Goal: Task Accomplishment & Management: Manage account settings

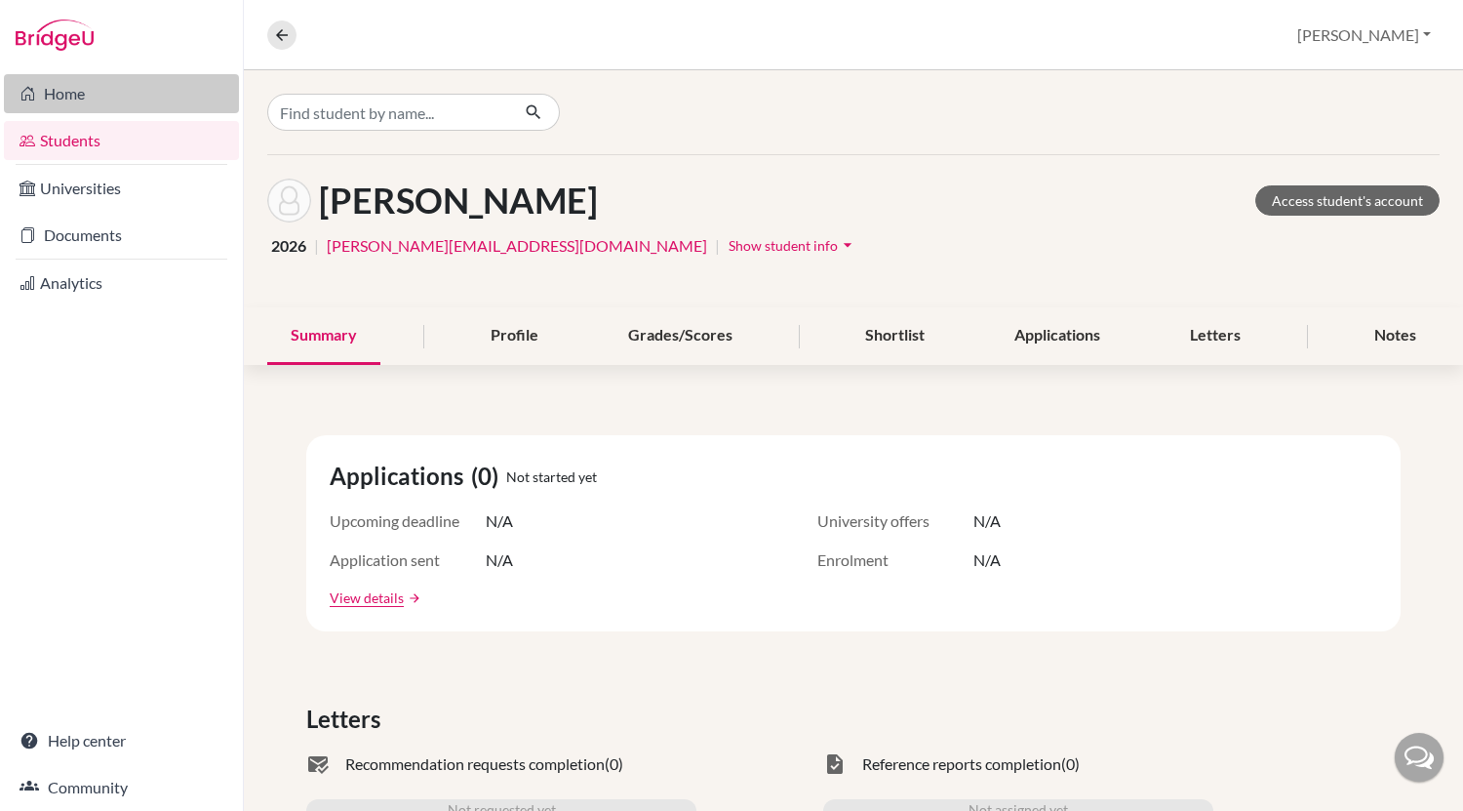
click at [84, 104] on link "Home" at bounding box center [121, 93] width 235 height 39
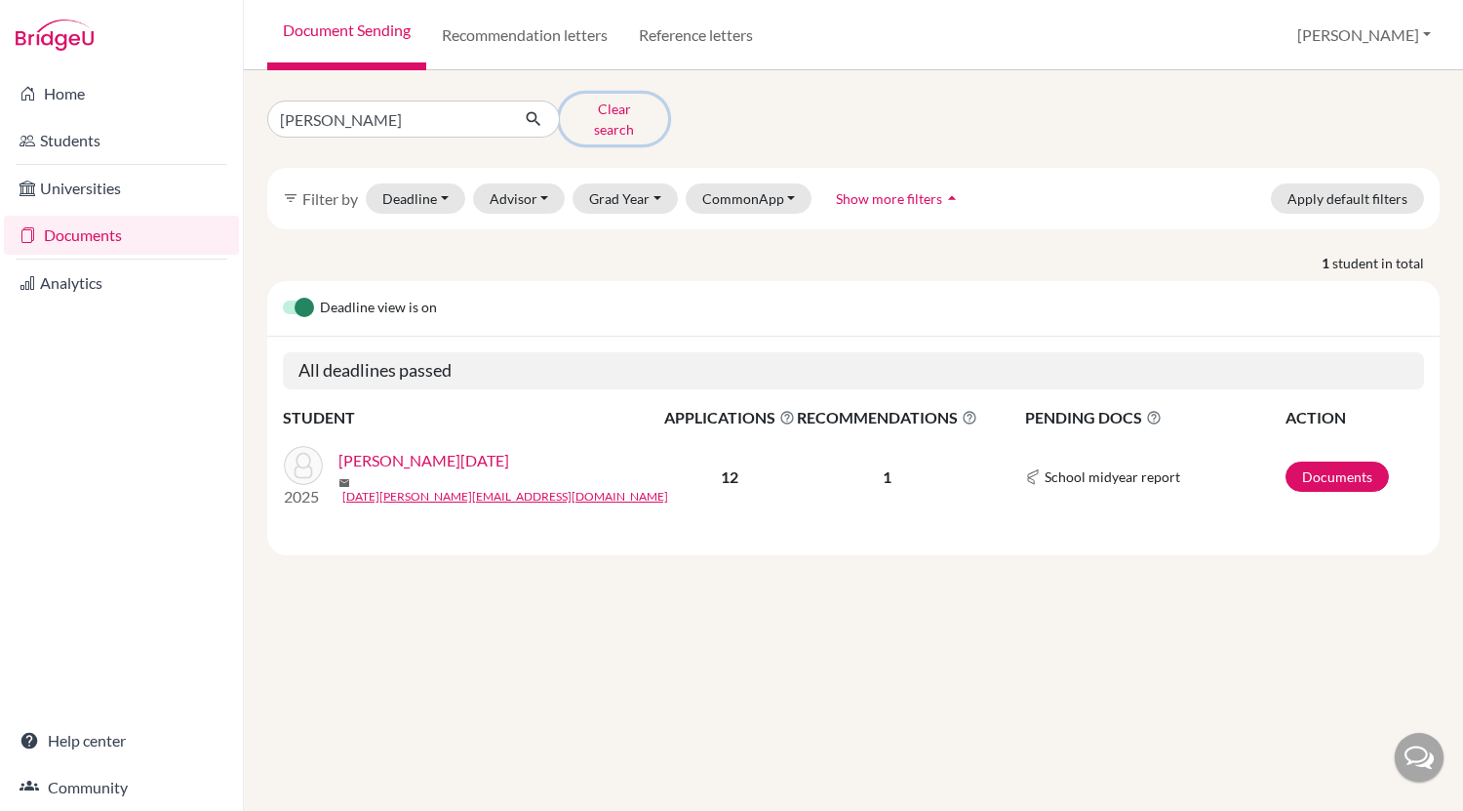
click at [609, 108] on button "Clear search" at bounding box center [614, 119] width 108 height 51
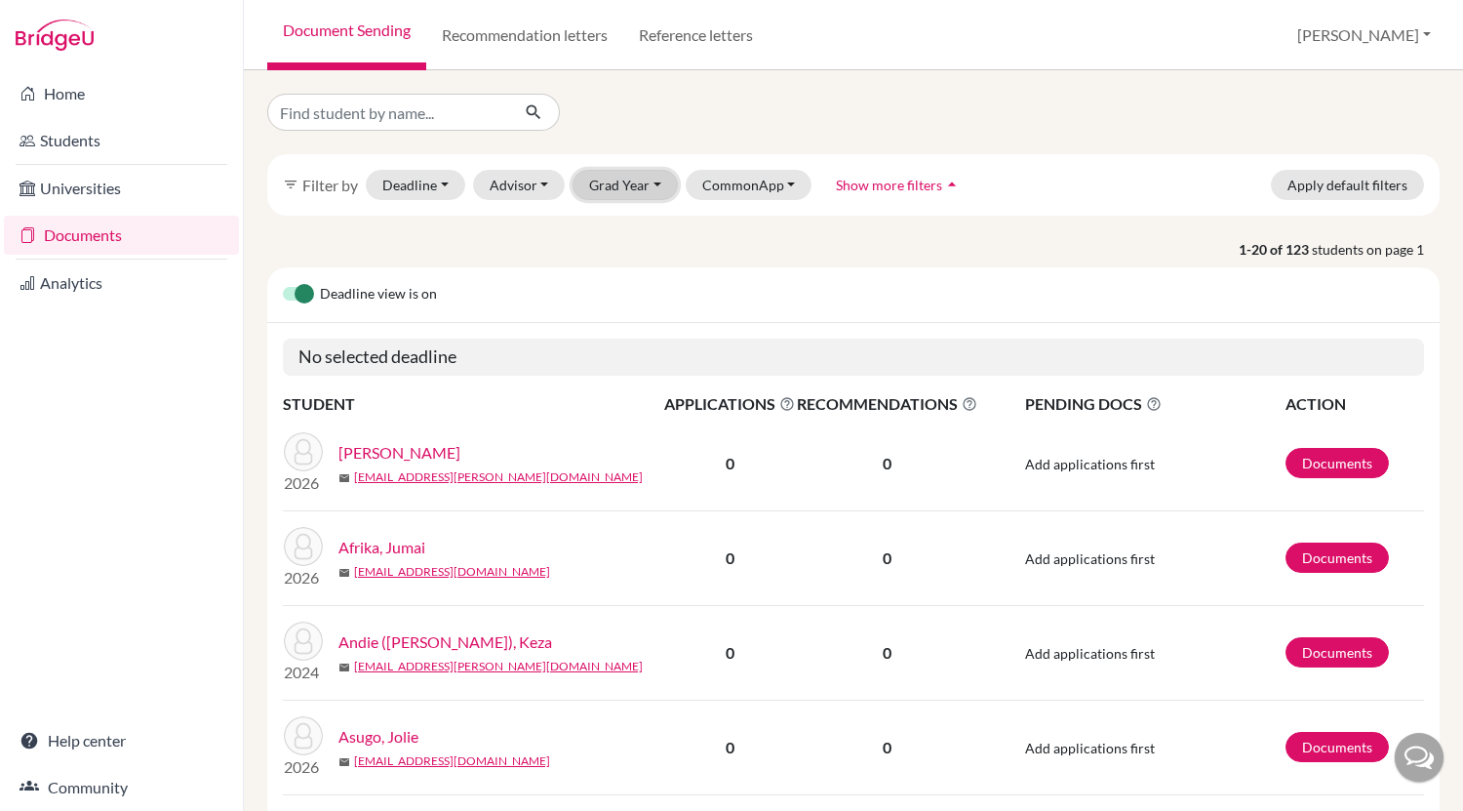
click at [639, 179] on button "Grad Year" at bounding box center [625, 185] width 105 height 30
click at [637, 290] on div "2025" at bounding box center [631, 288] width 68 height 23
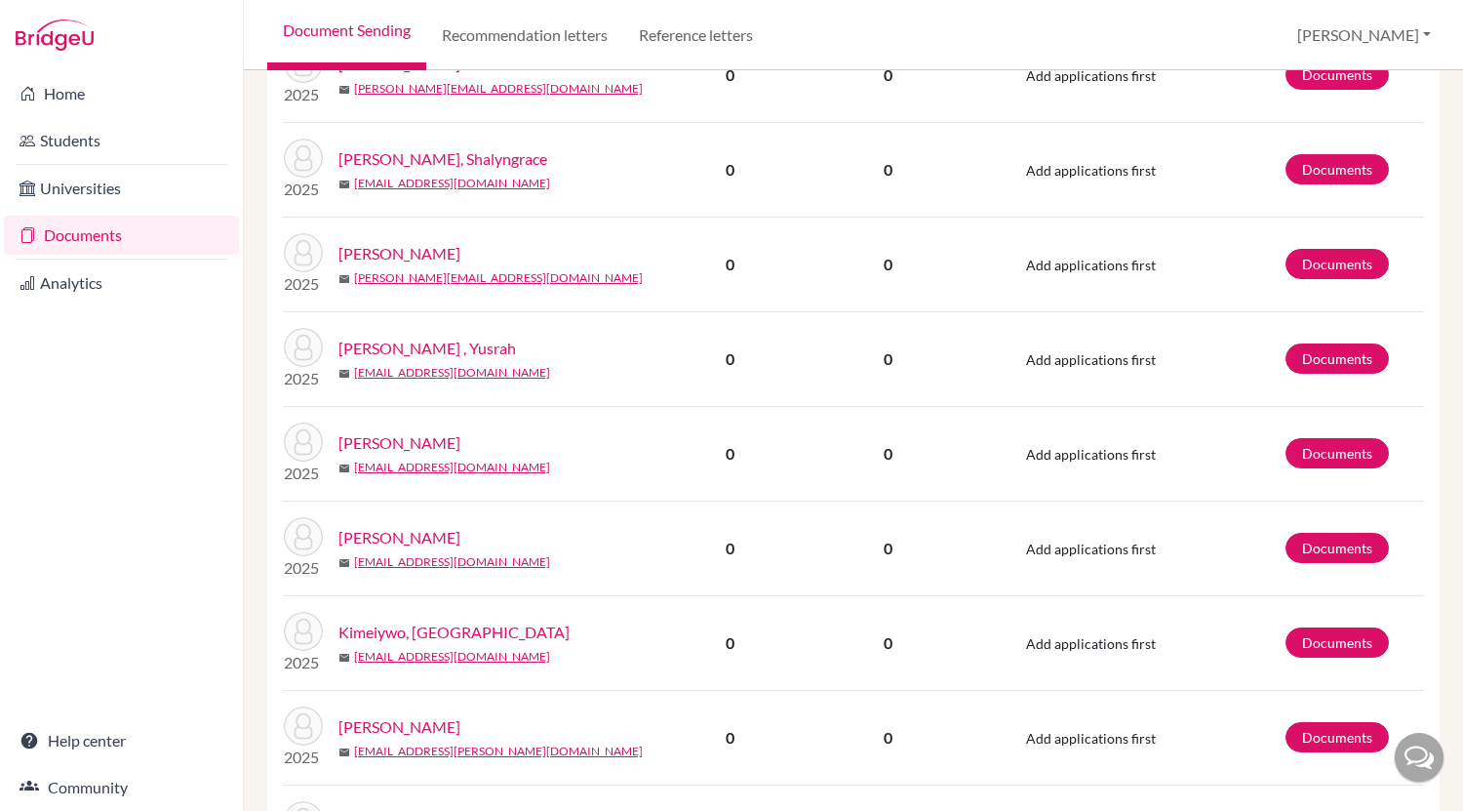
scroll to position [1713, 0]
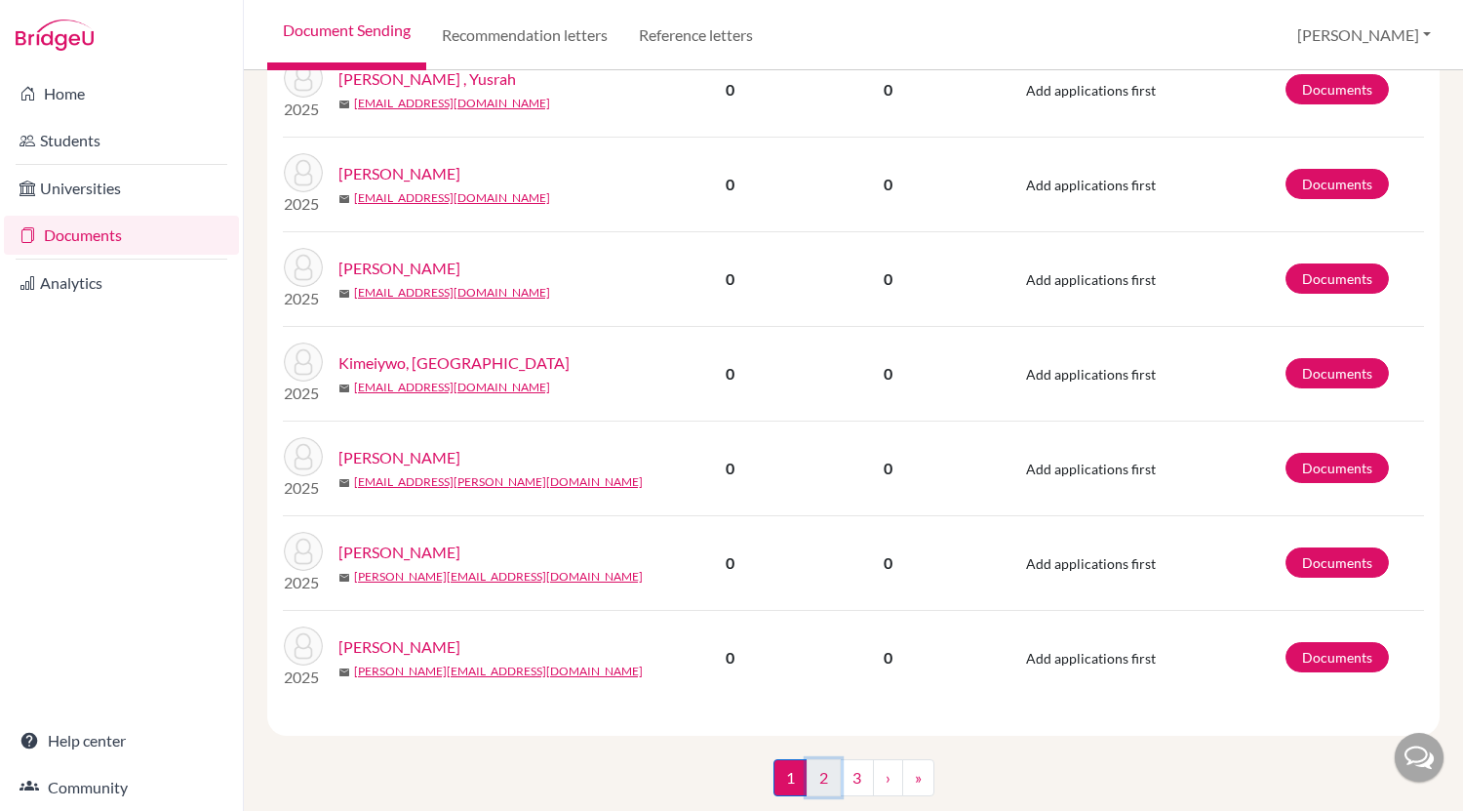
click at [821, 759] on link "2" at bounding box center [824, 777] width 34 height 37
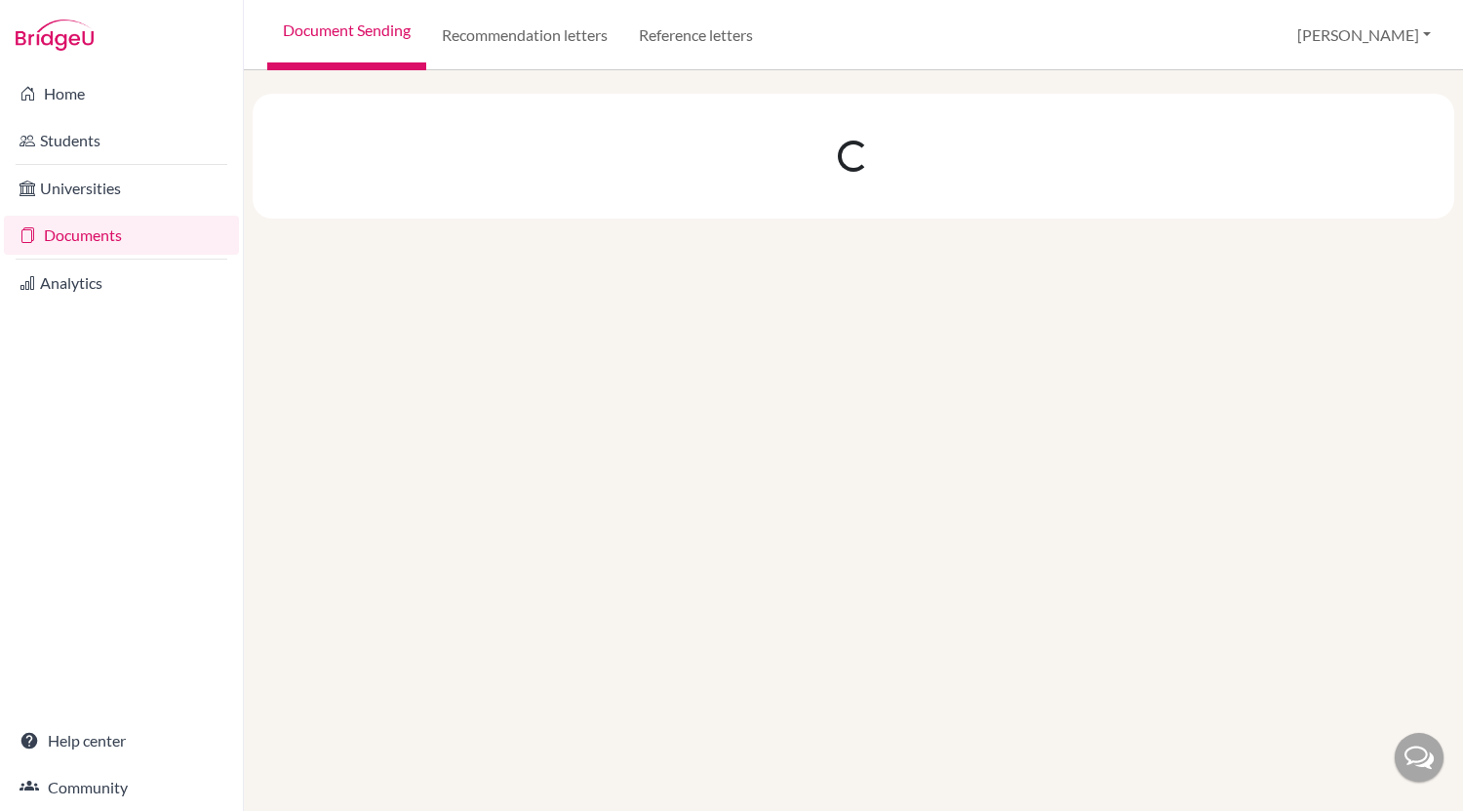
scroll to position [0, 0]
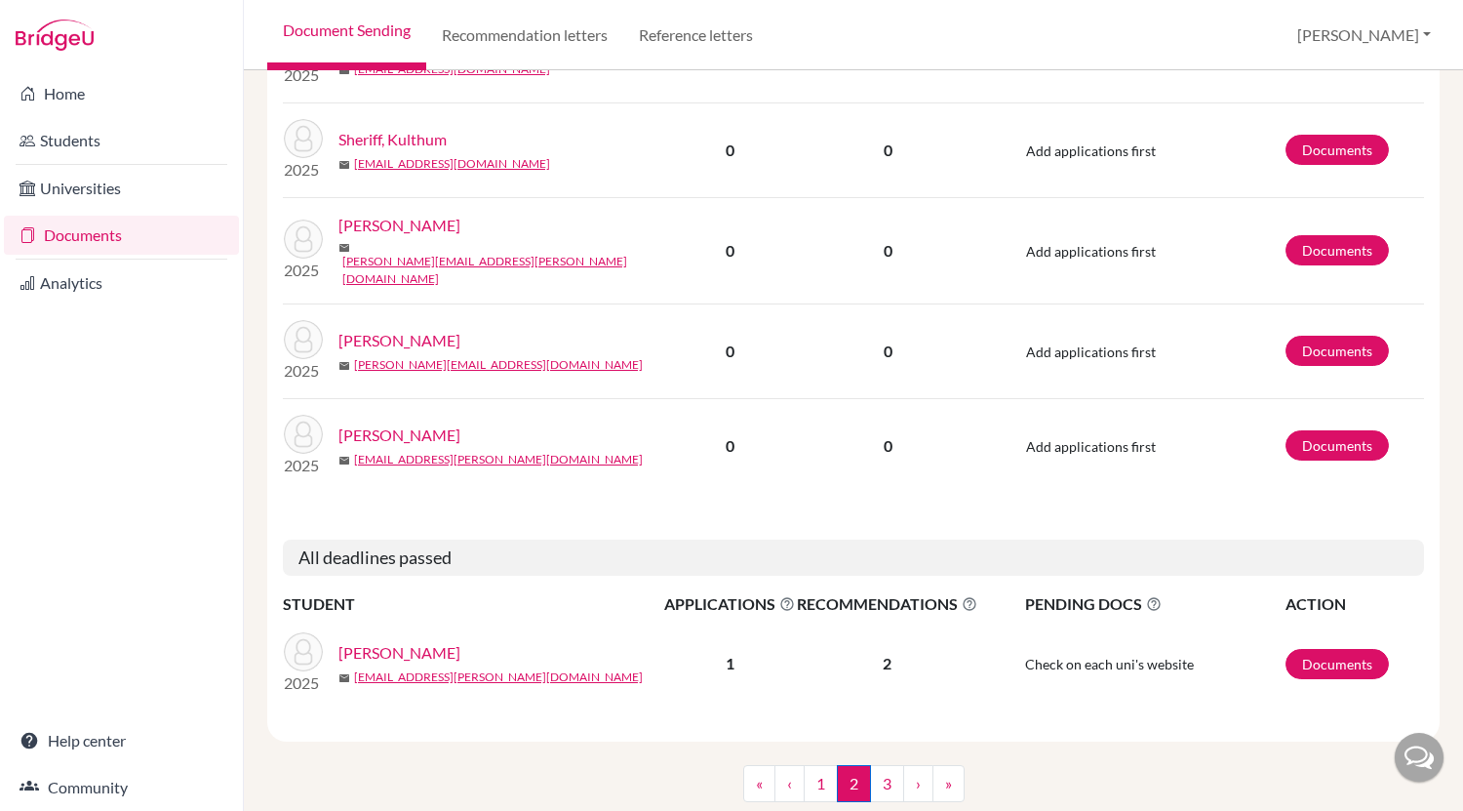
scroll to position [1837, 0]
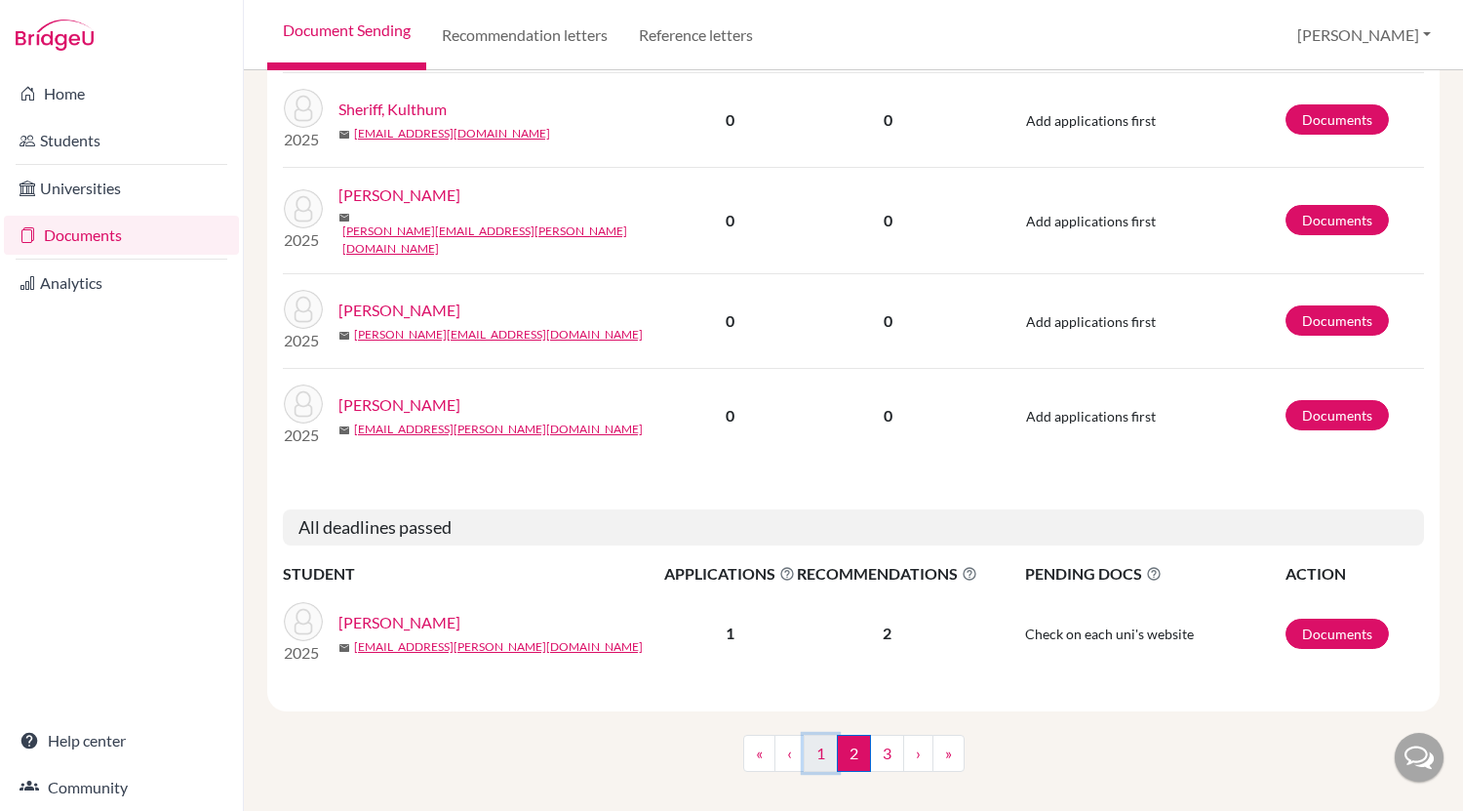
click at [821, 734] on link "1" at bounding box center [821, 752] width 34 height 37
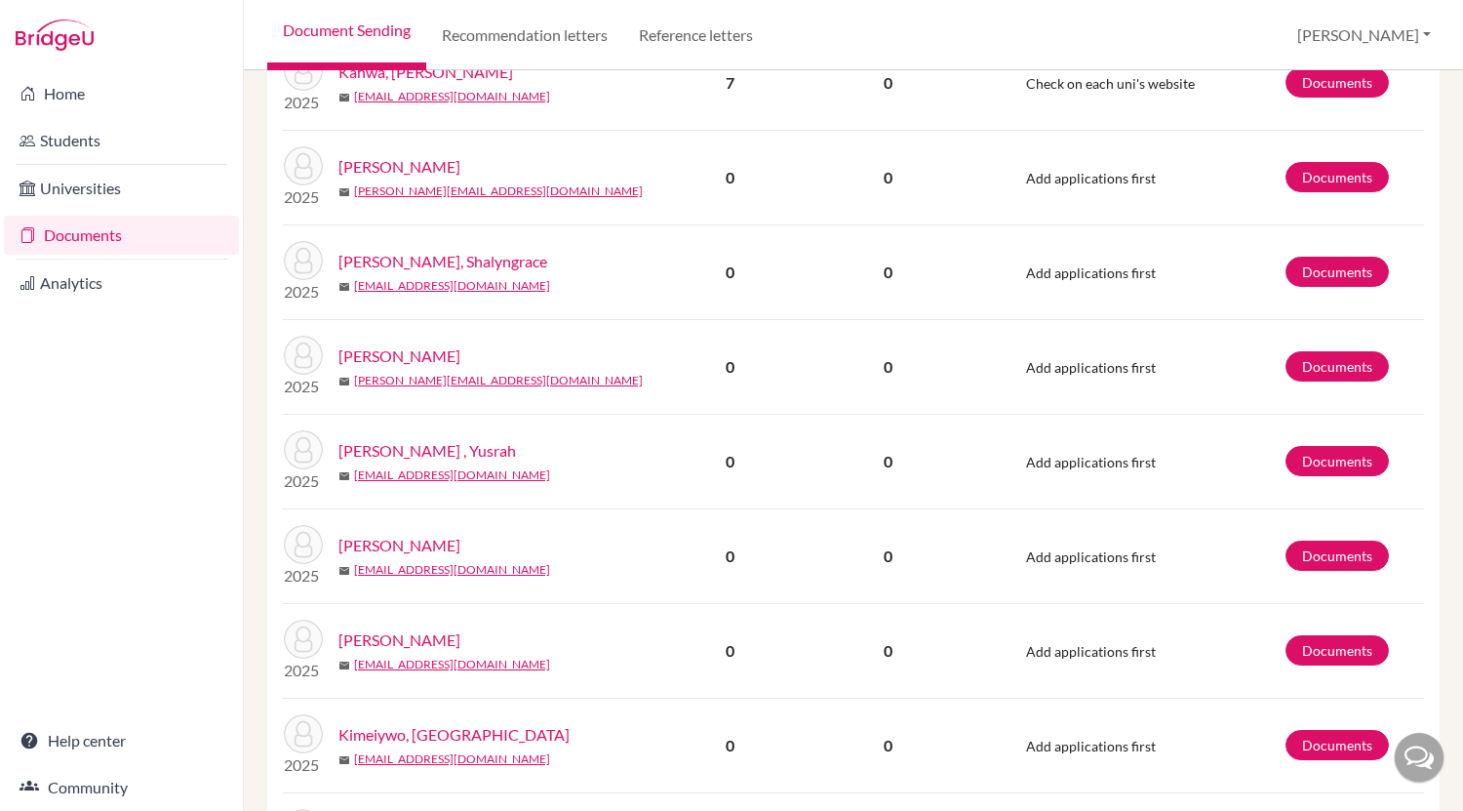
scroll to position [1713, 0]
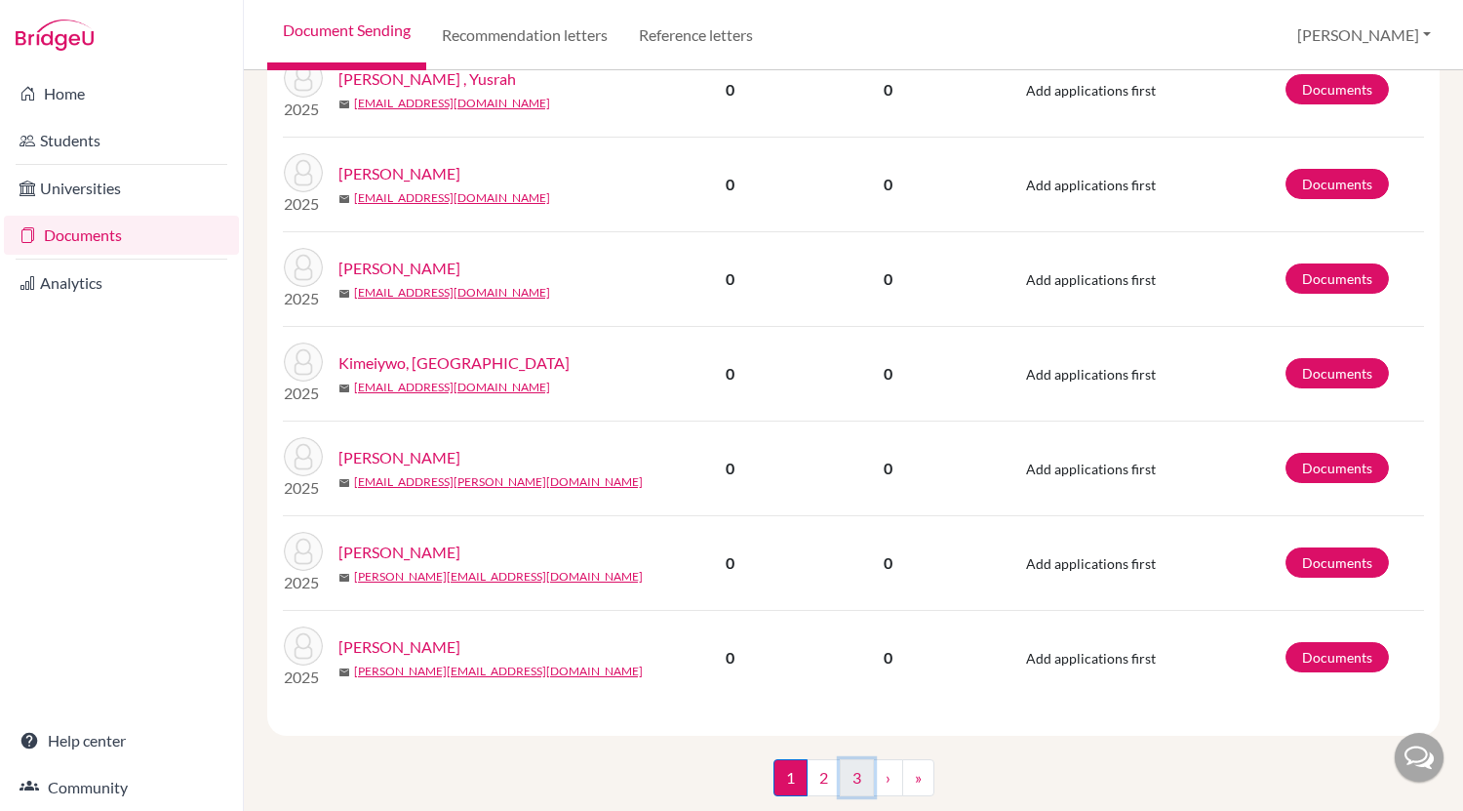
click at [852, 759] on link "3" at bounding box center [857, 777] width 34 height 37
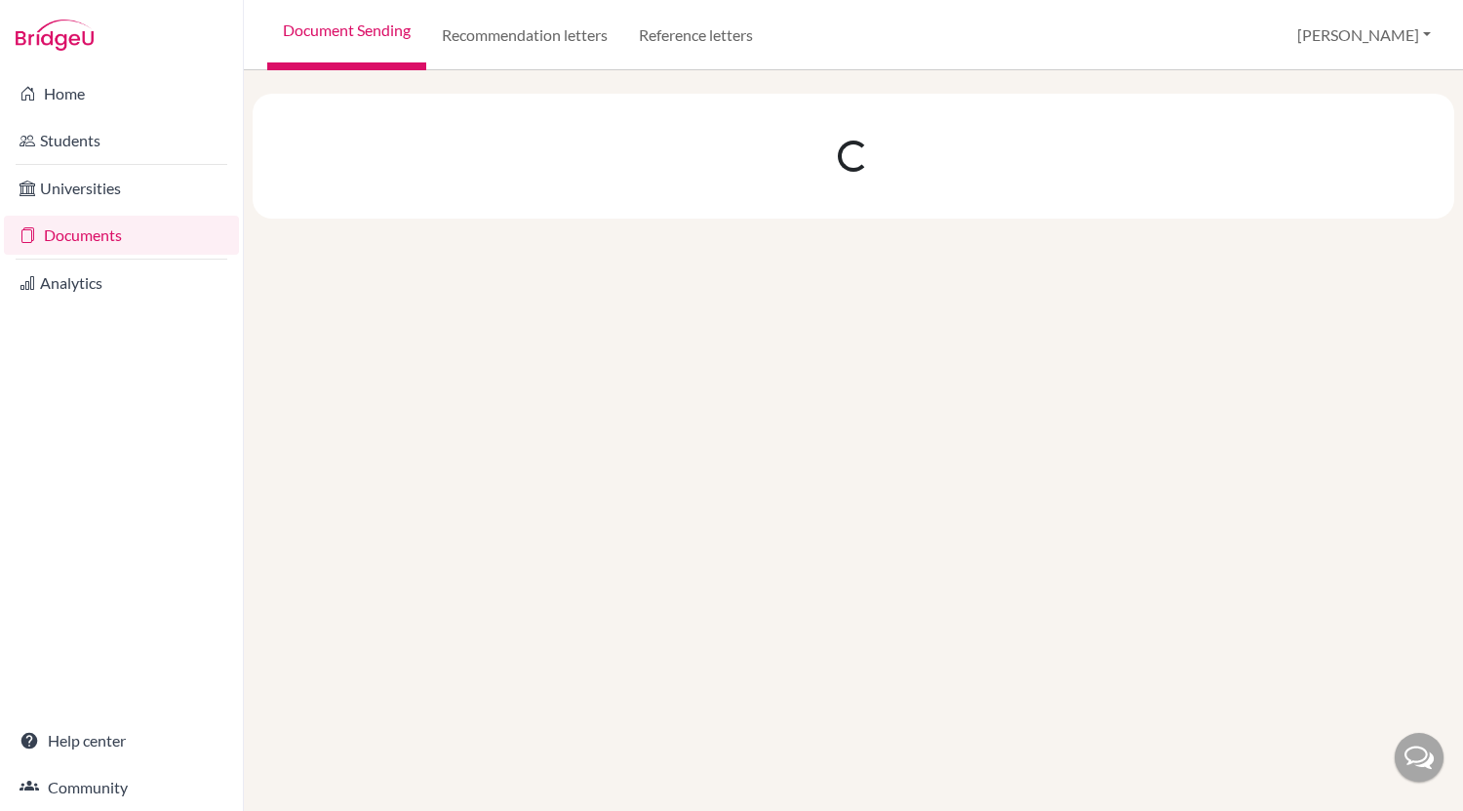
scroll to position [0, 0]
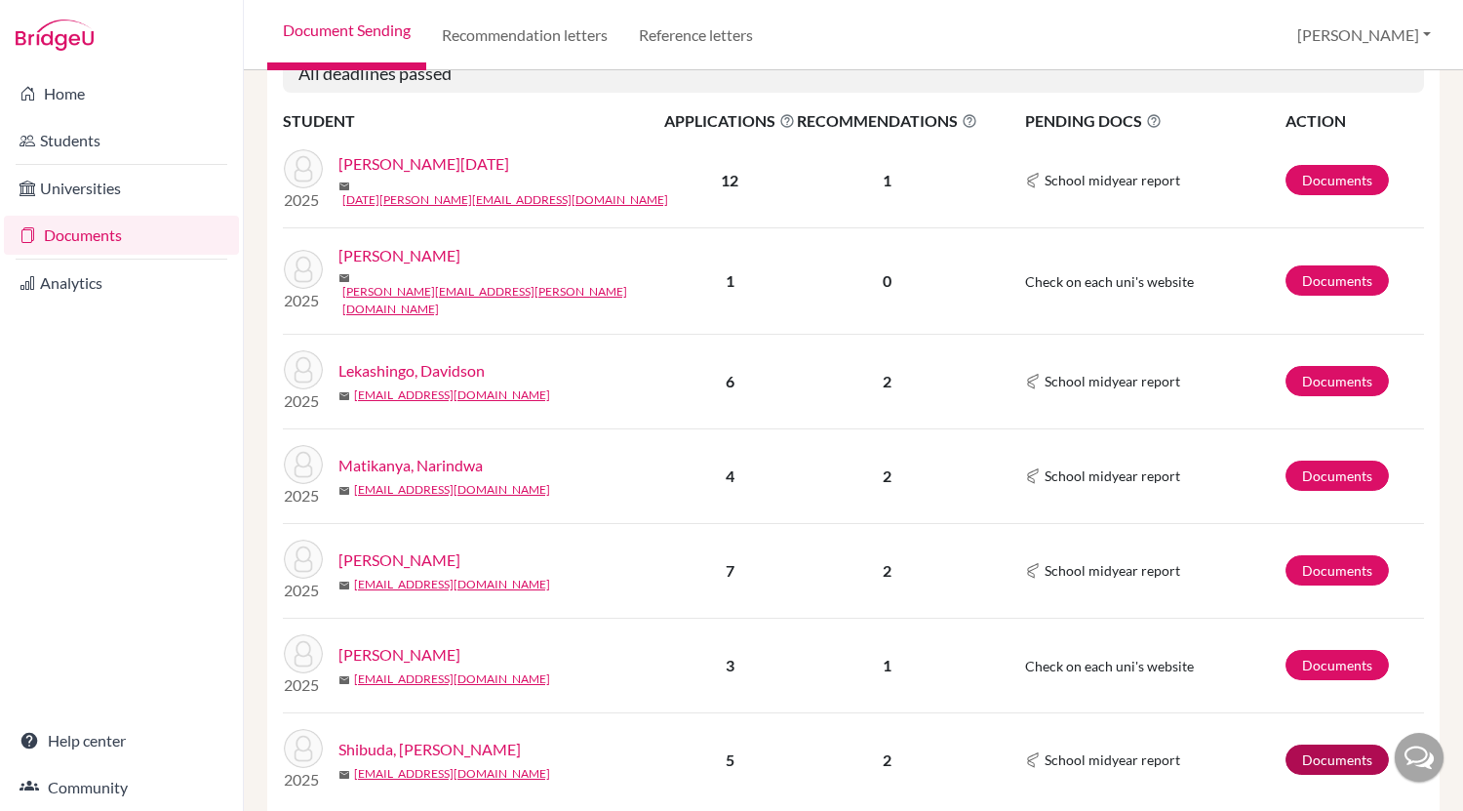
scroll to position [483, 0]
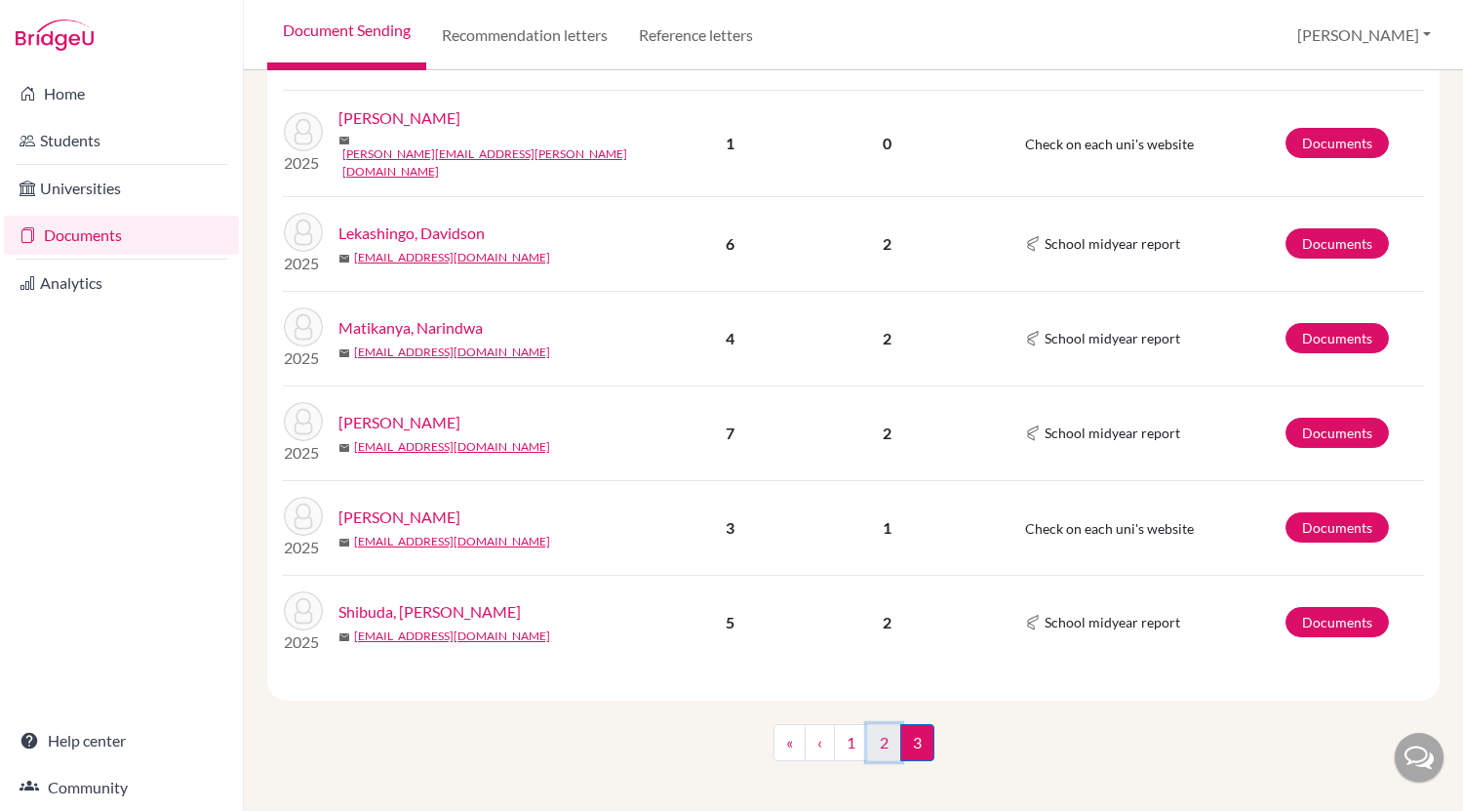
click at [871, 737] on link "2" at bounding box center [884, 742] width 34 height 37
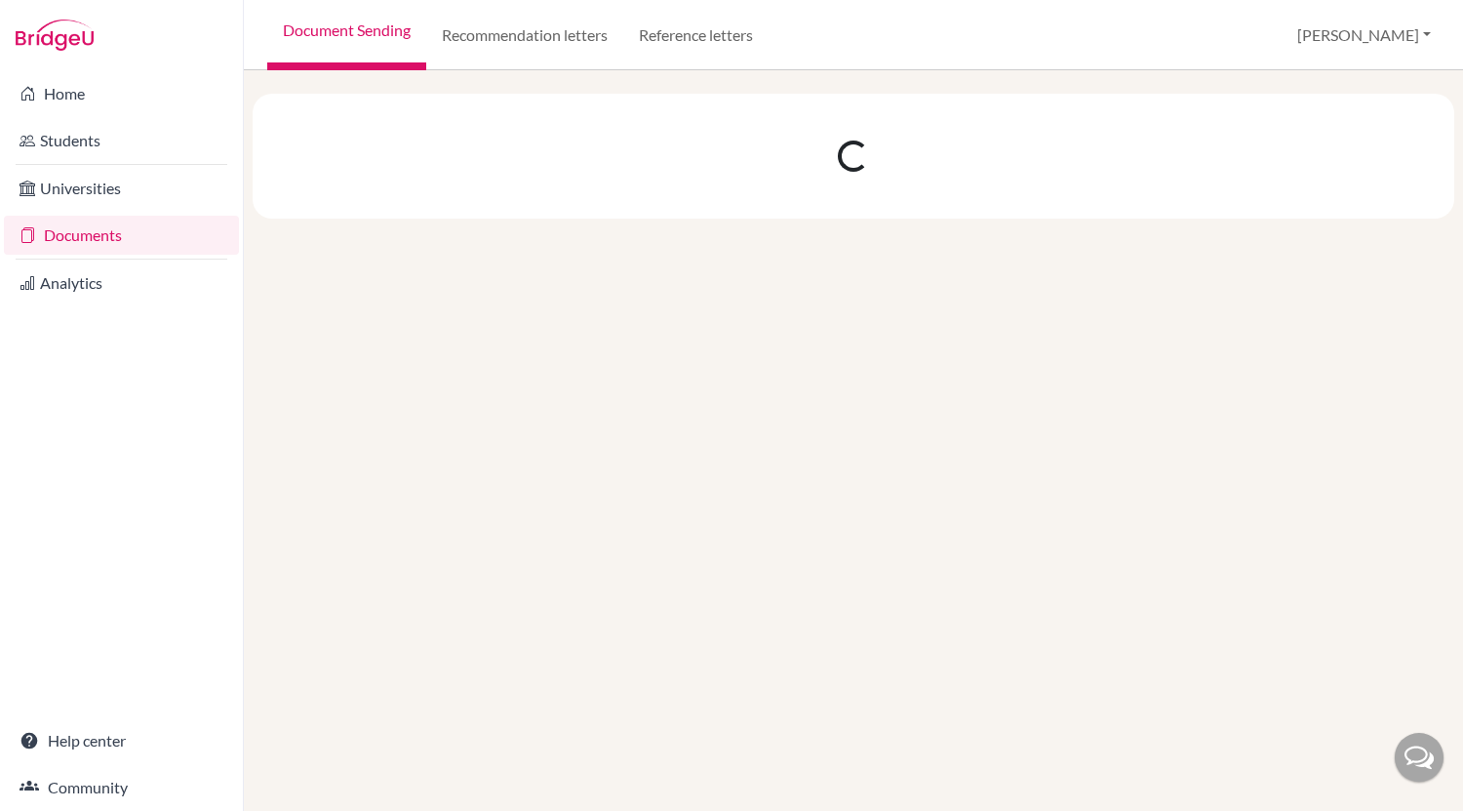
scroll to position [0, 0]
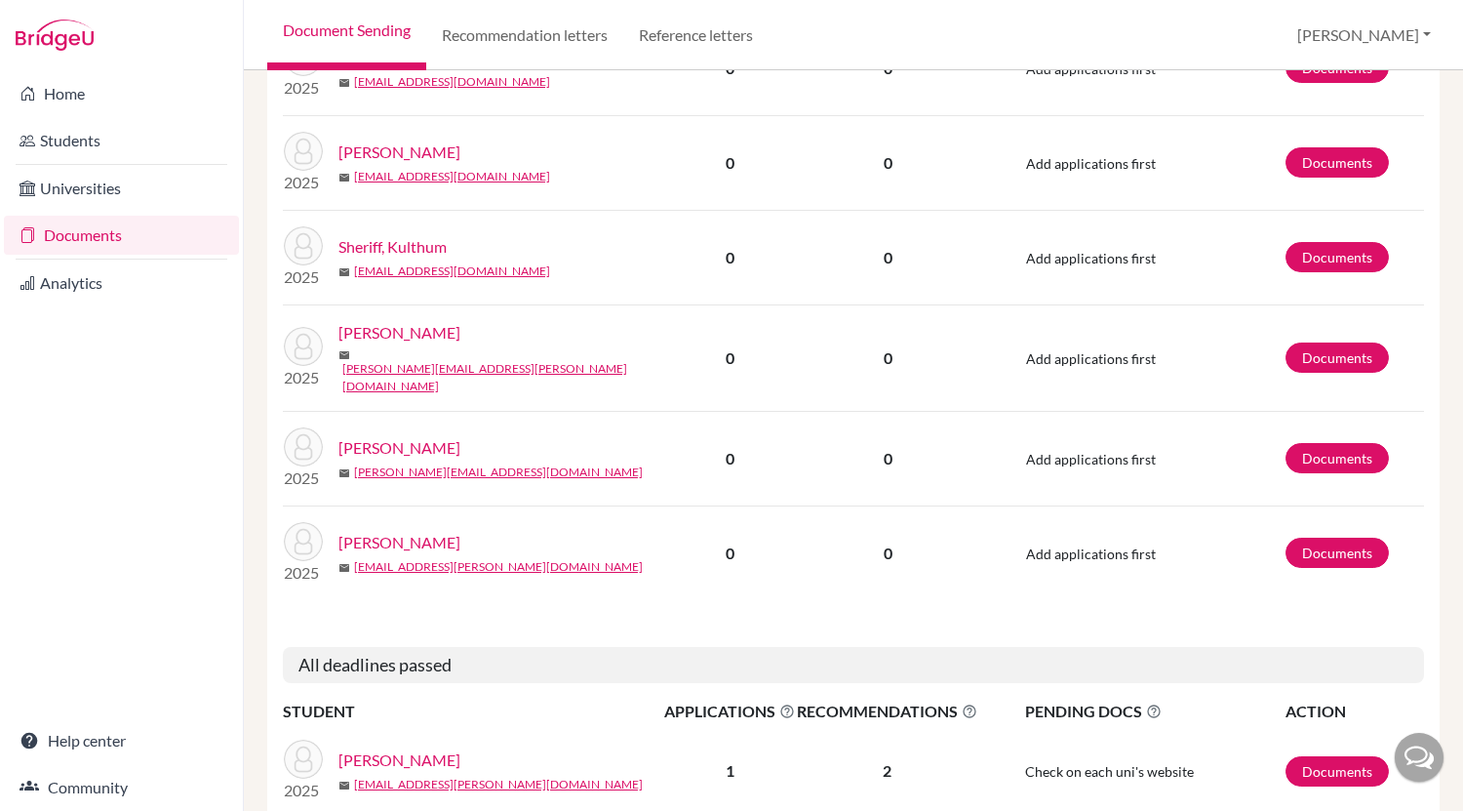
scroll to position [1837, 0]
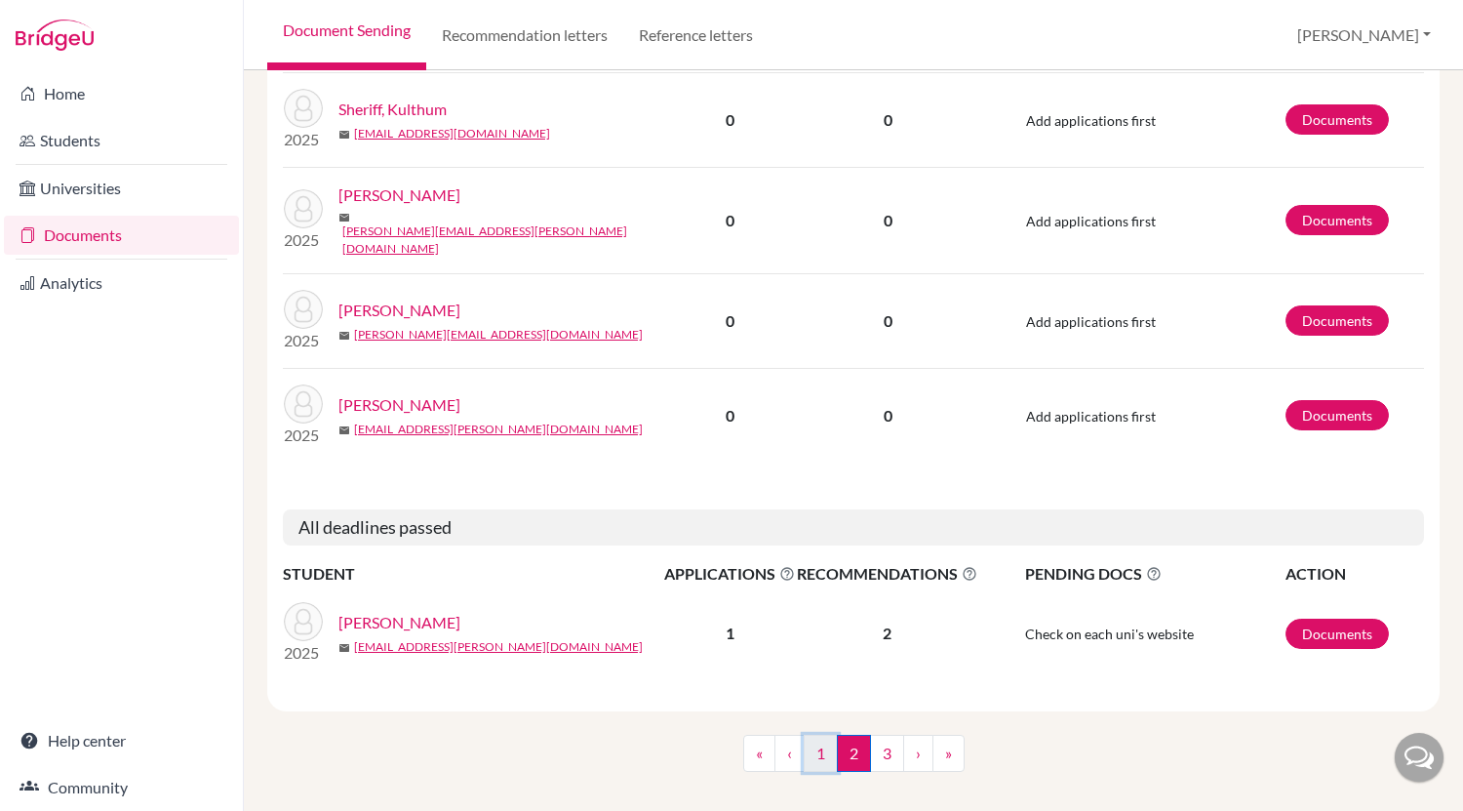
click at [807, 734] on link "1" at bounding box center [821, 752] width 34 height 37
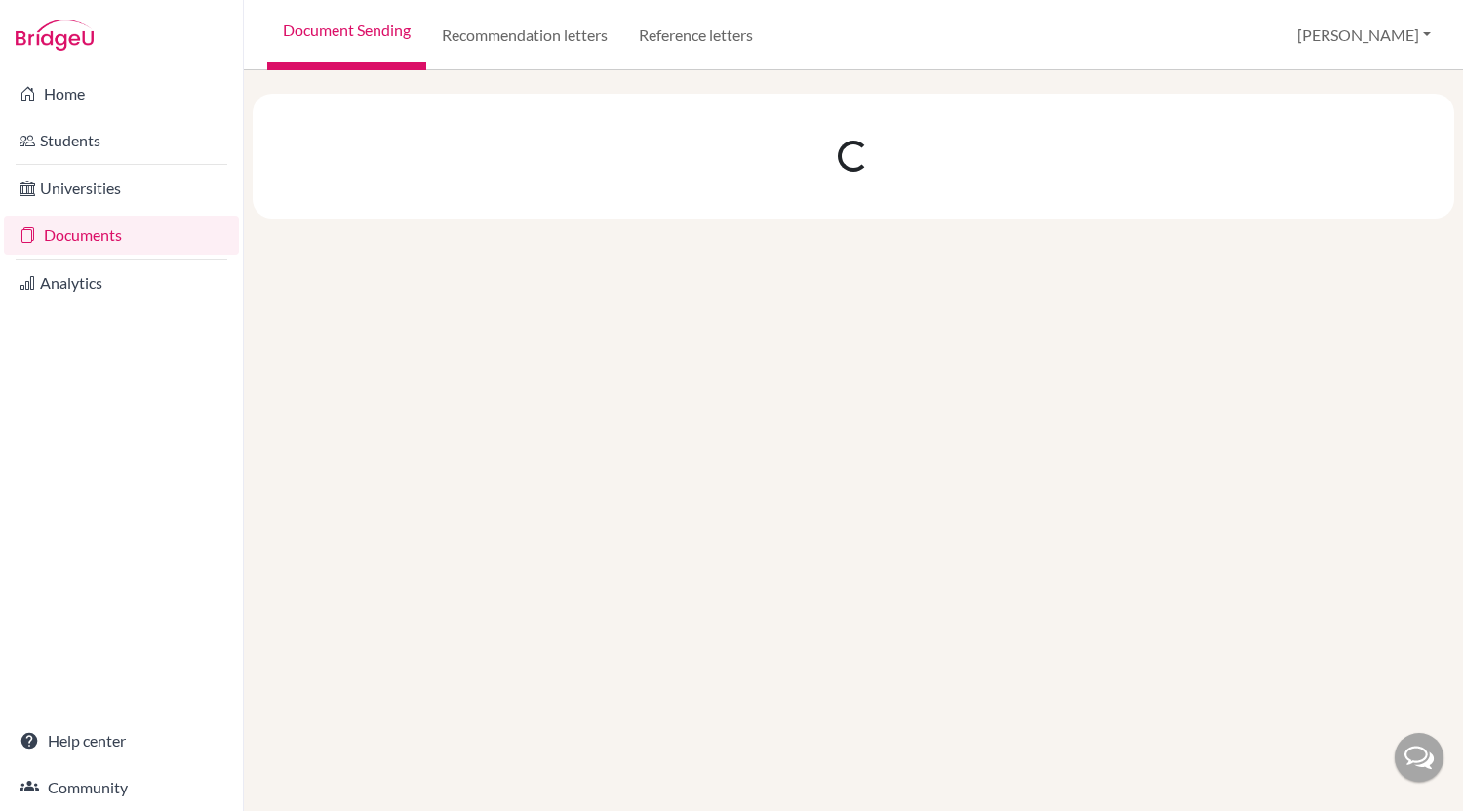
scroll to position [0, 0]
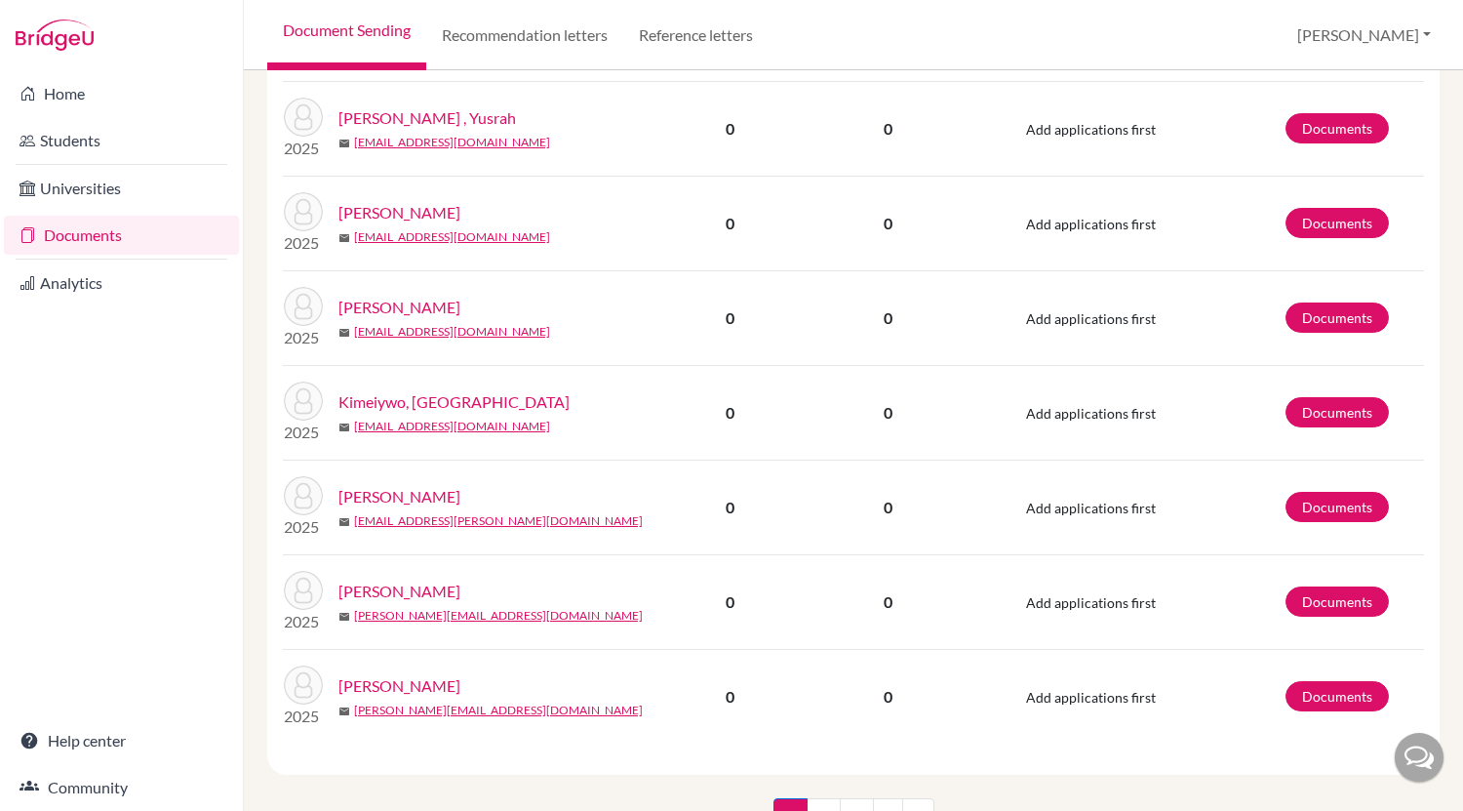
scroll to position [1713, 0]
